Goal: Complete application form

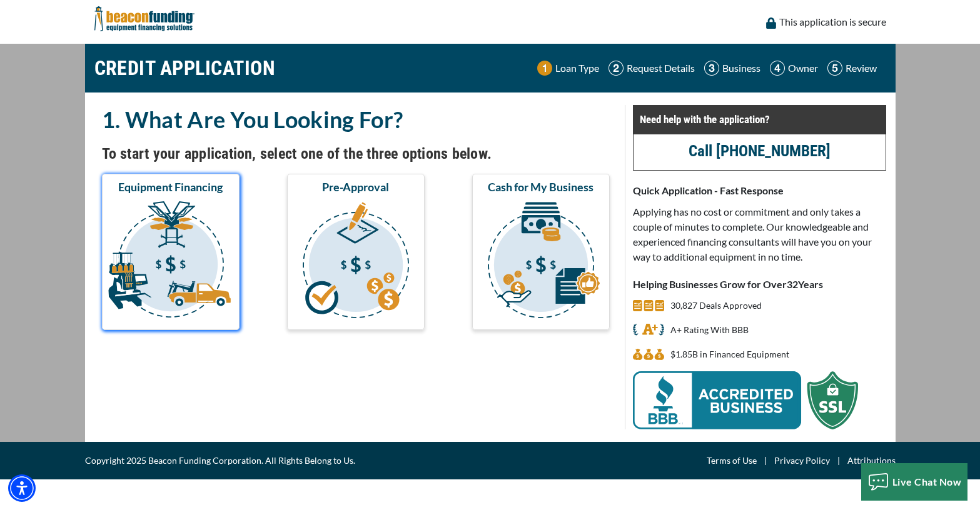
click at [203, 238] on img "submit" at bounding box center [170, 262] width 133 height 125
